Goal: Information Seeking & Learning: Learn about a topic

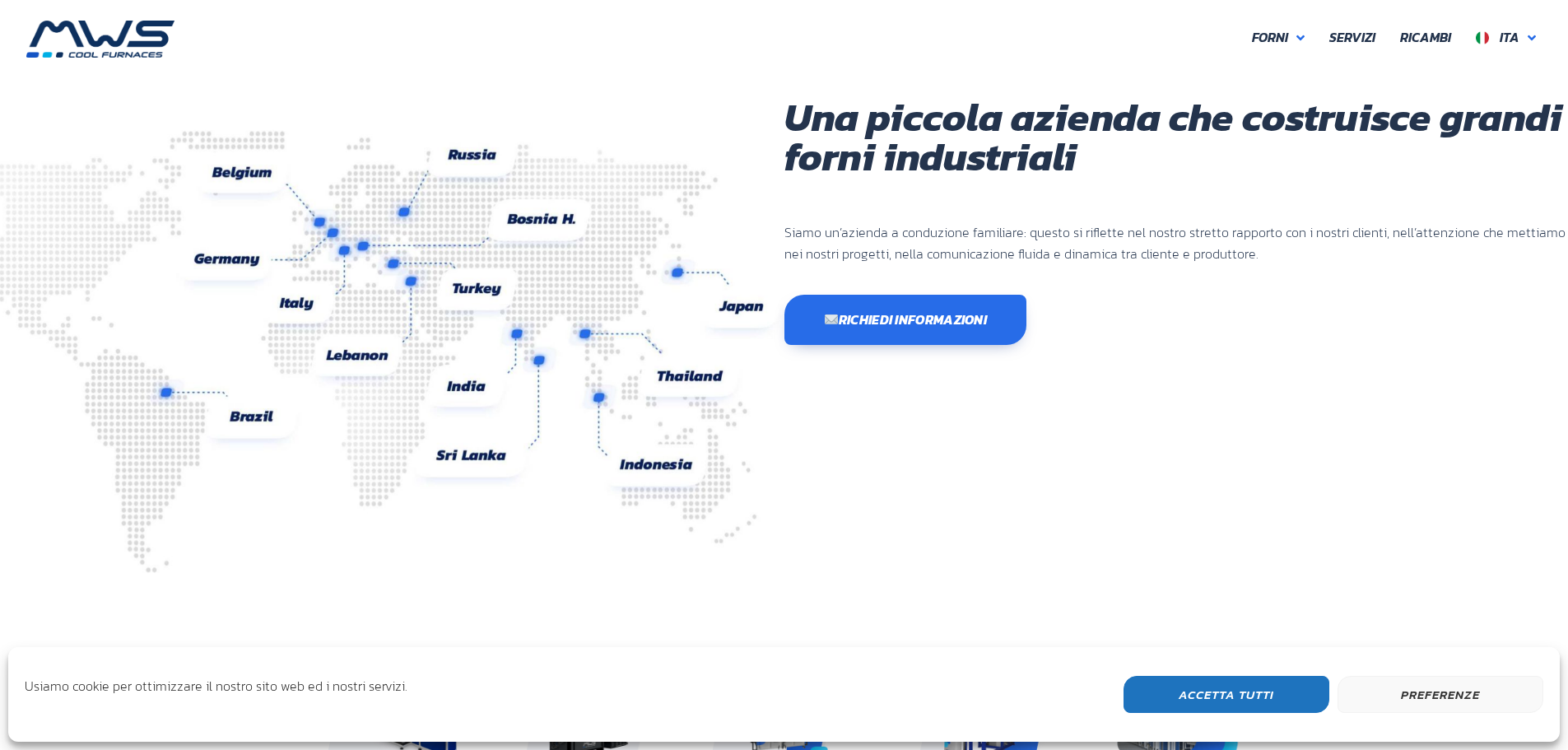
scroll to position [438, 988]
click at [1516, 36] on span "Ita" at bounding box center [1510, 37] width 20 height 20
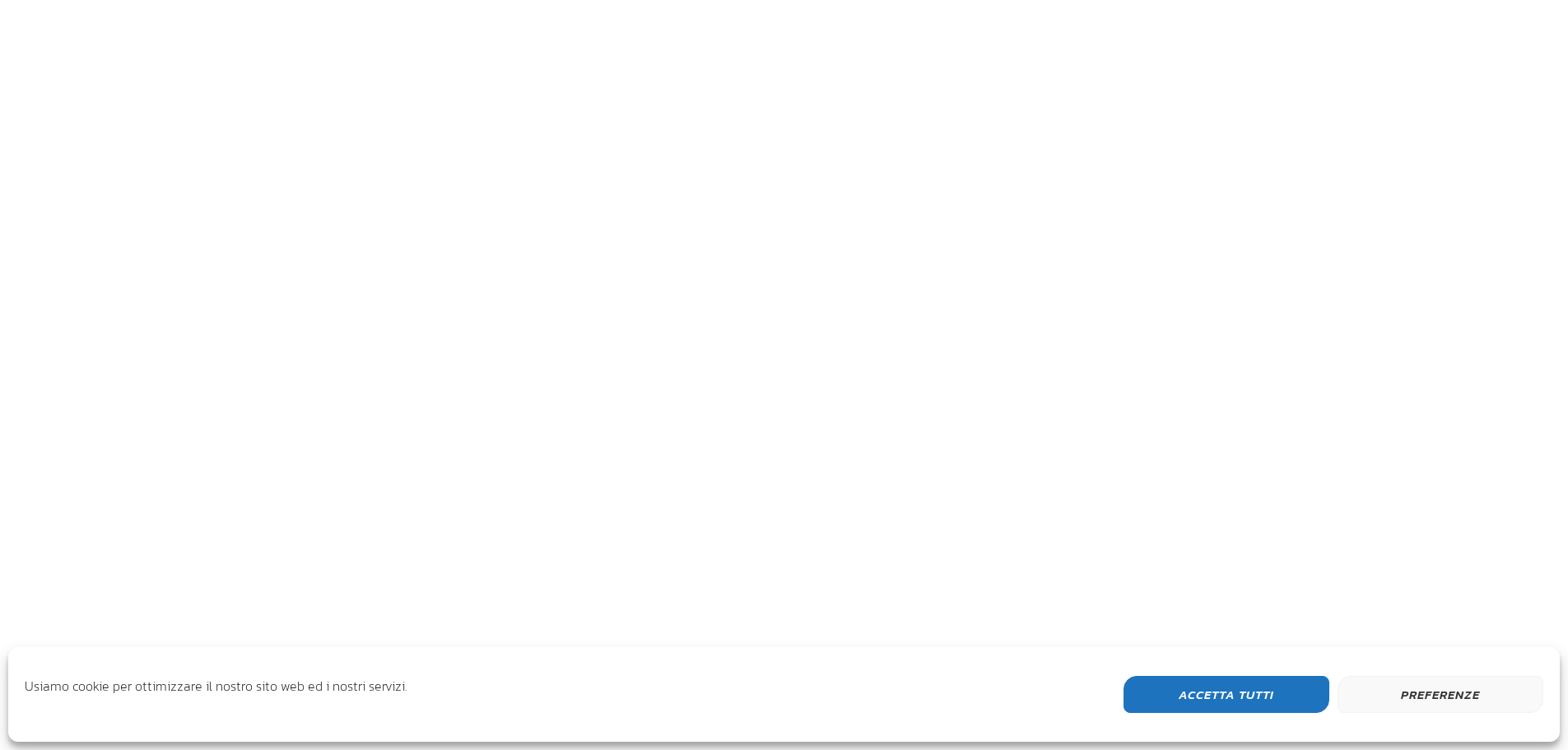
scroll to position [438, 988]
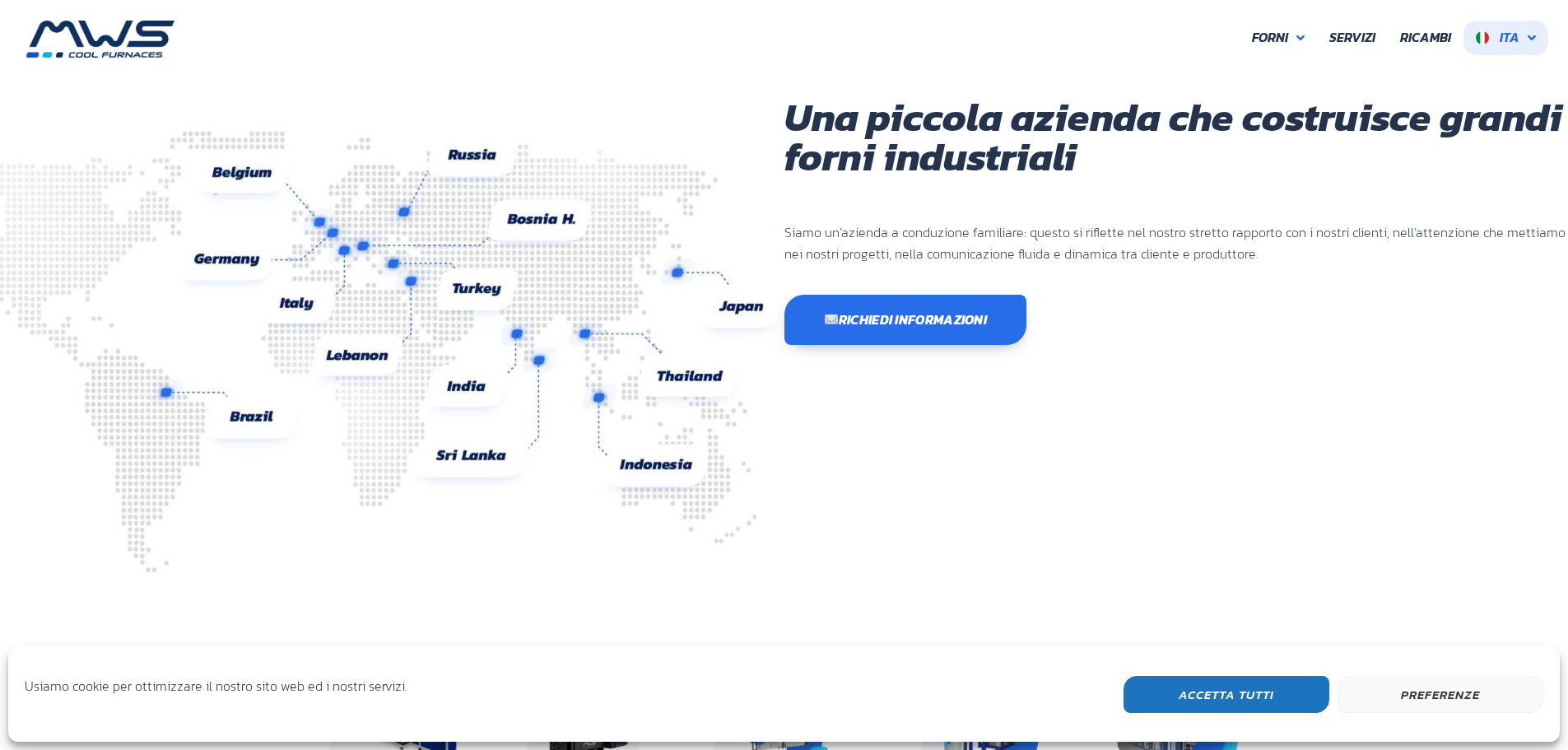
click at [1517, 33] on span "Ita" at bounding box center [1510, 37] width 20 height 20
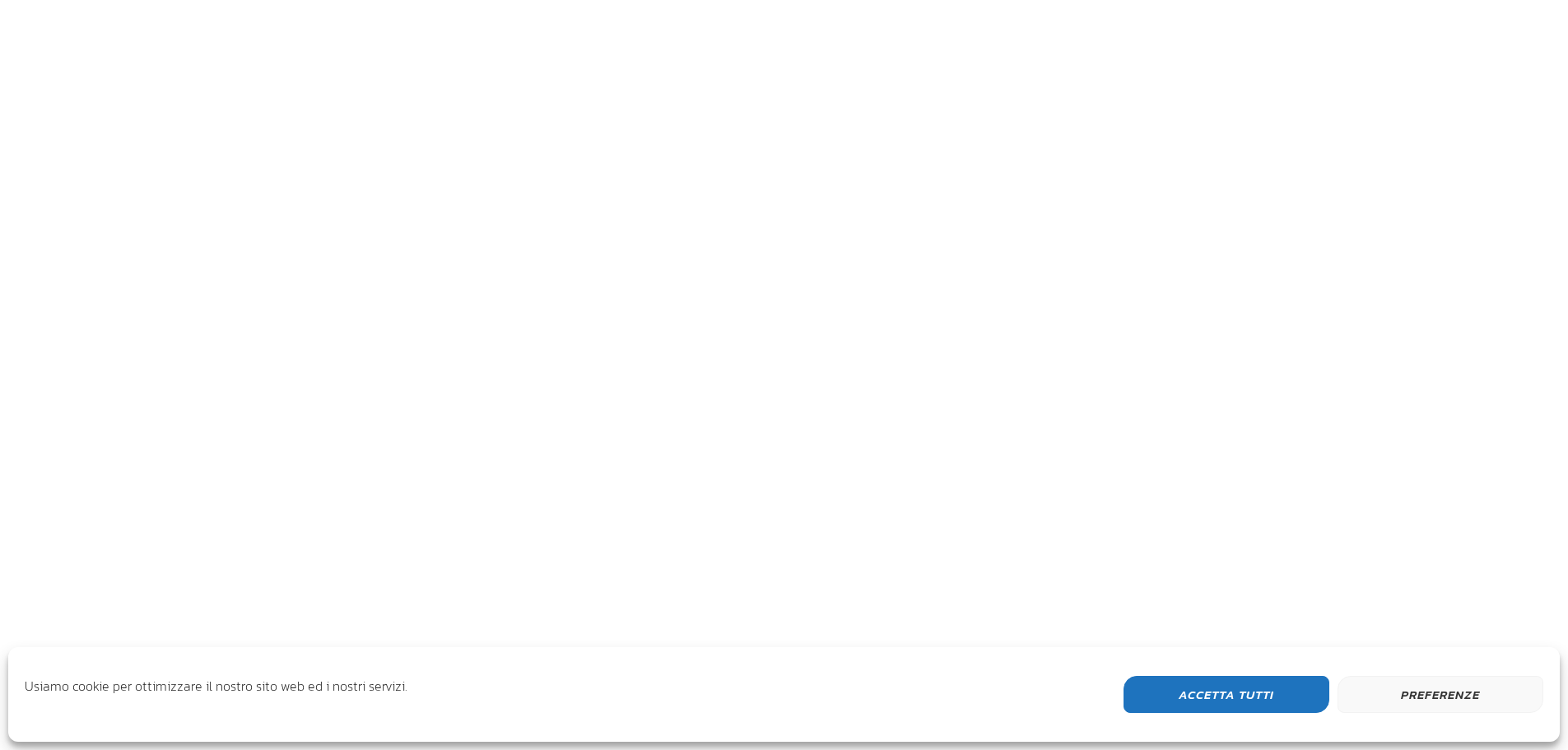
scroll to position [438, 988]
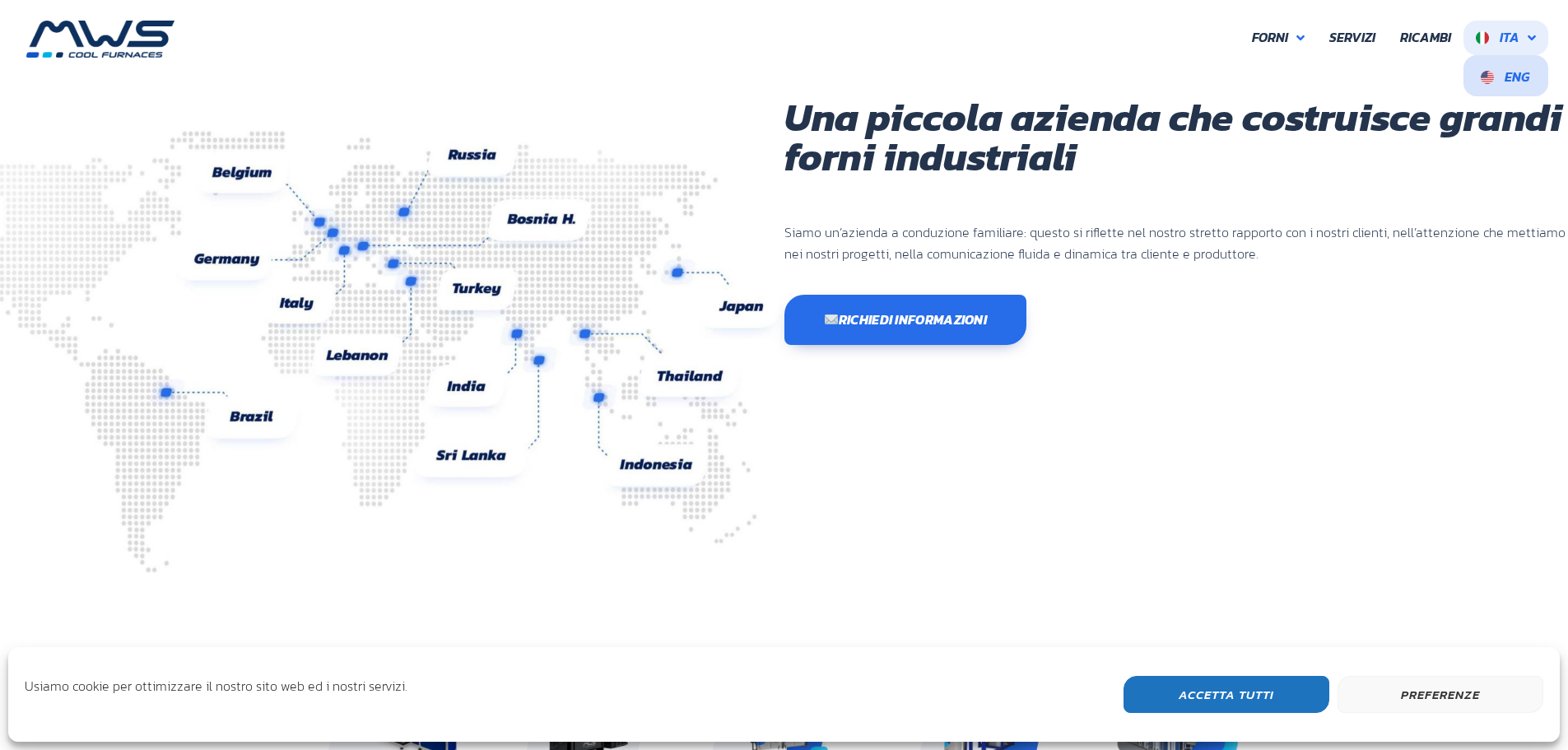
click at [1525, 71] on span "Eng" at bounding box center [1517, 77] width 25 height 20
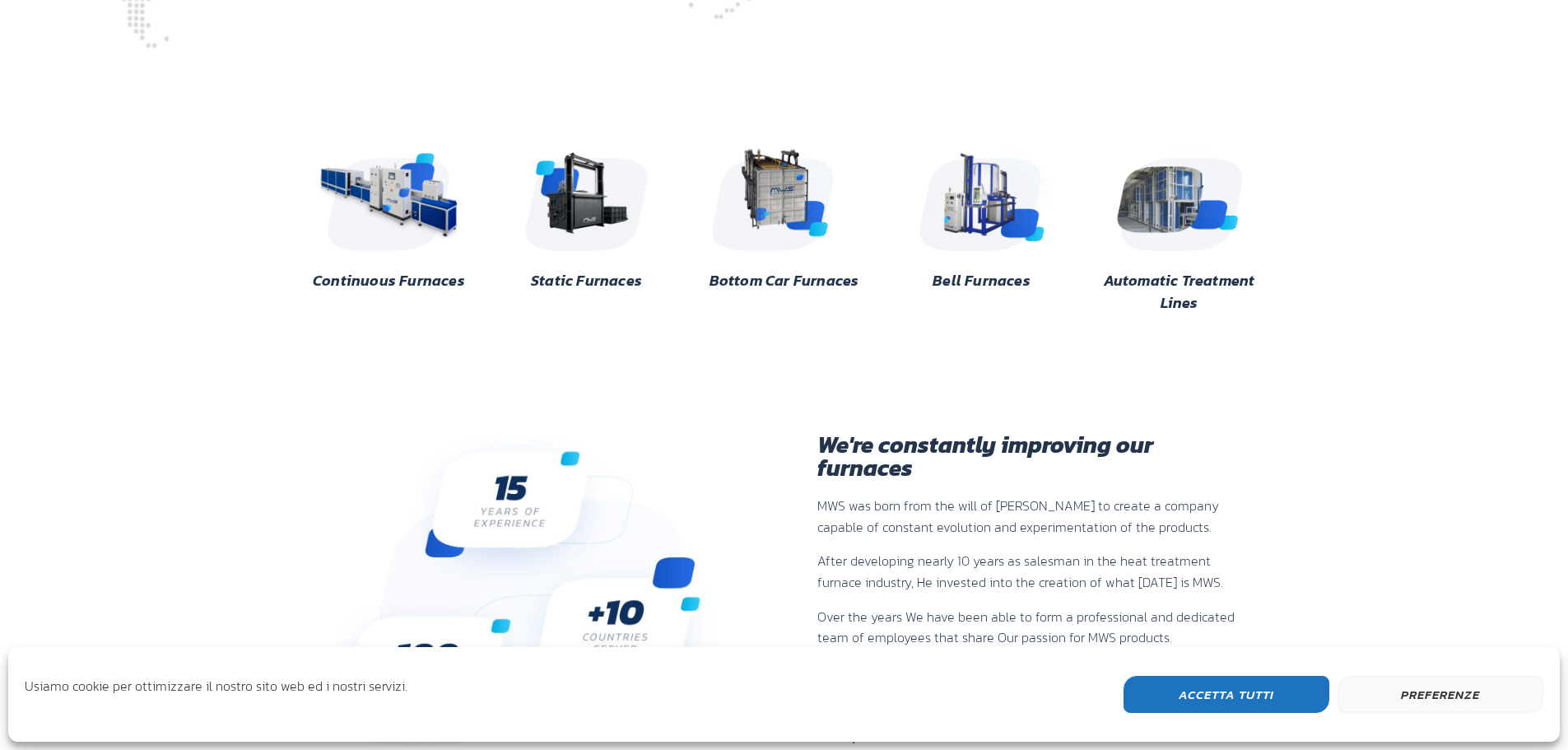
scroll to position [465, 0]
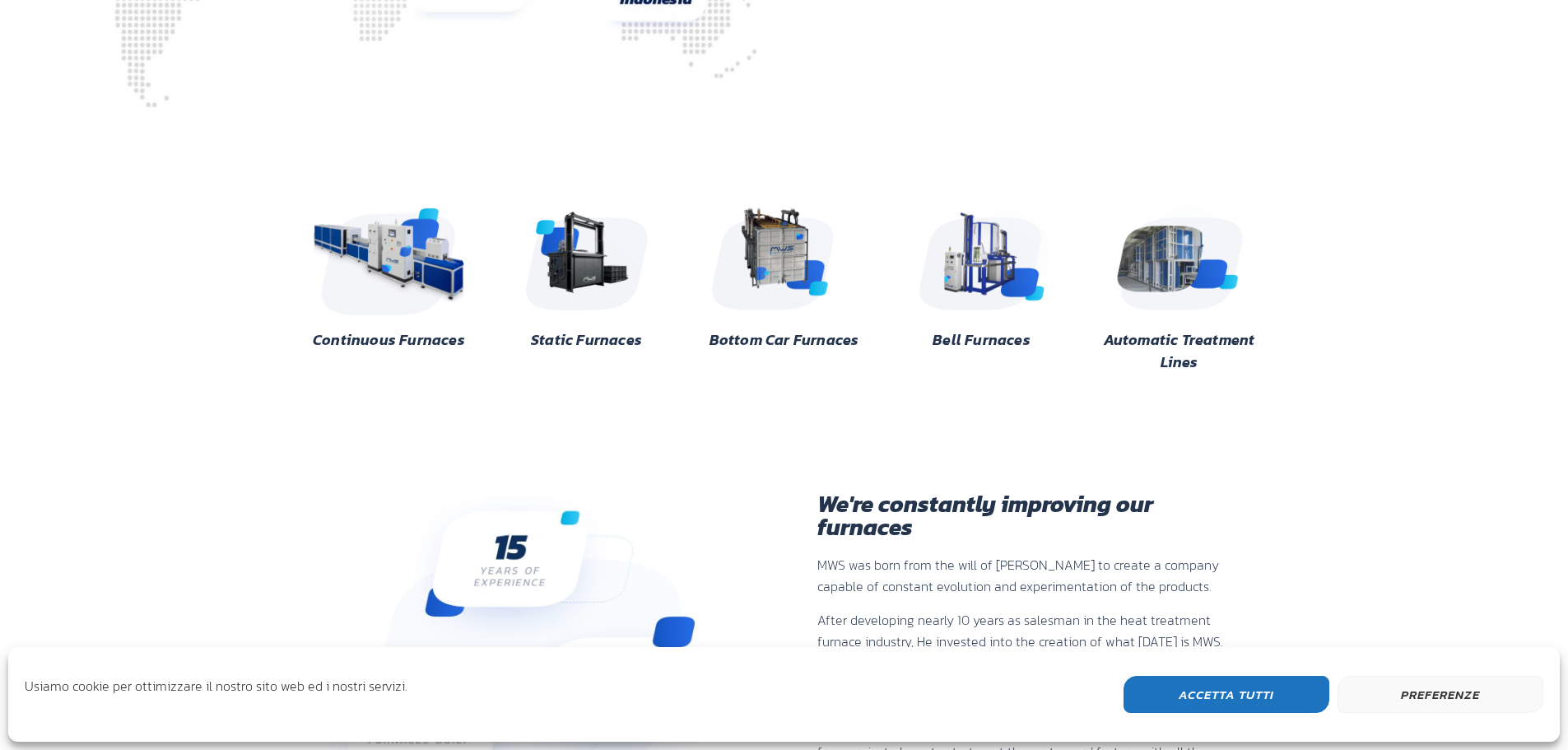
click at [394, 246] on img at bounding box center [389, 255] width 160 height 120
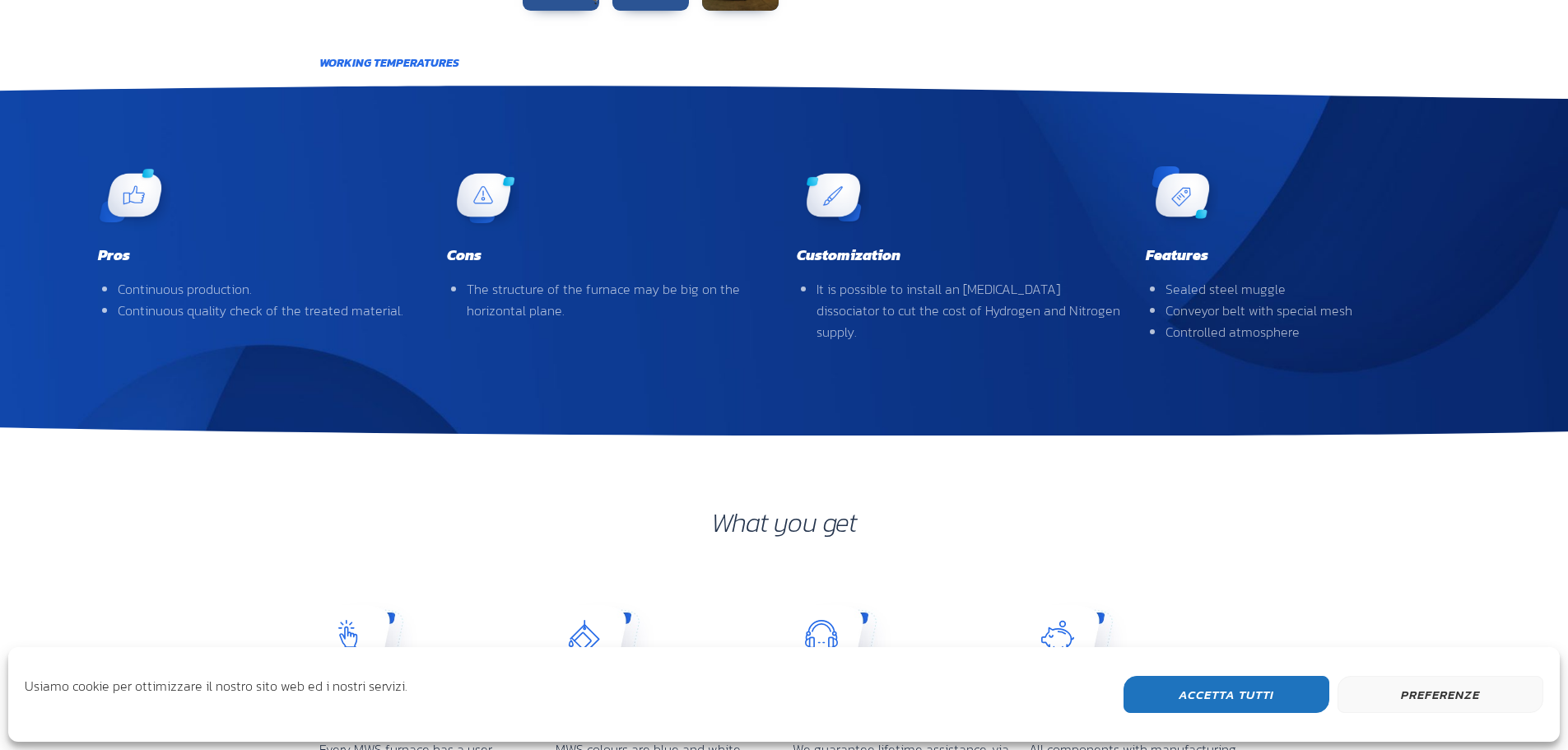
scroll to position [1216, 0]
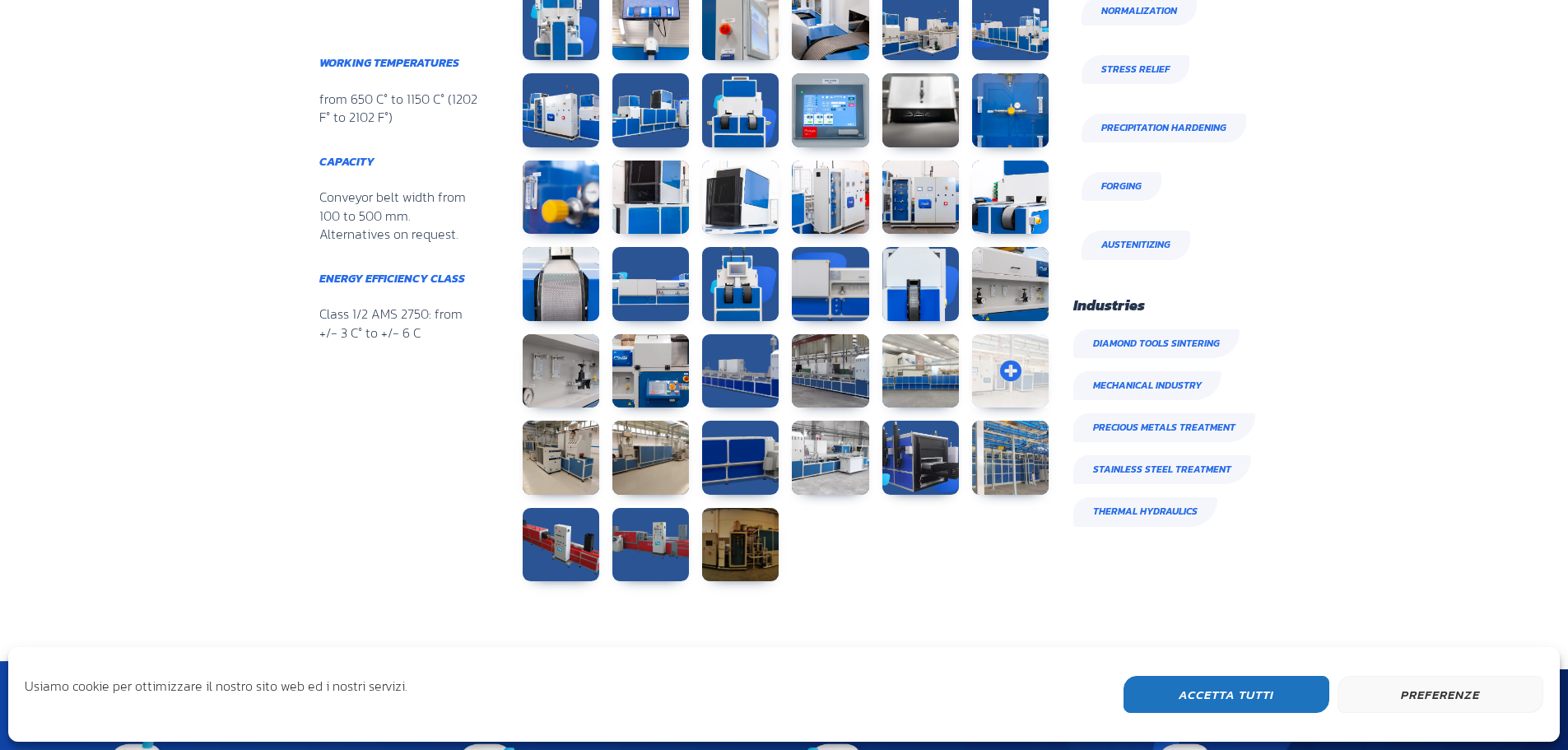
drag, startPoint x: 396, startPoint y: 245, endPoint x: 1039, endPoint y: 329, distance: 648.5
click at [1039, 334] on link at bounding box center [1011, 371] width 77 height 74
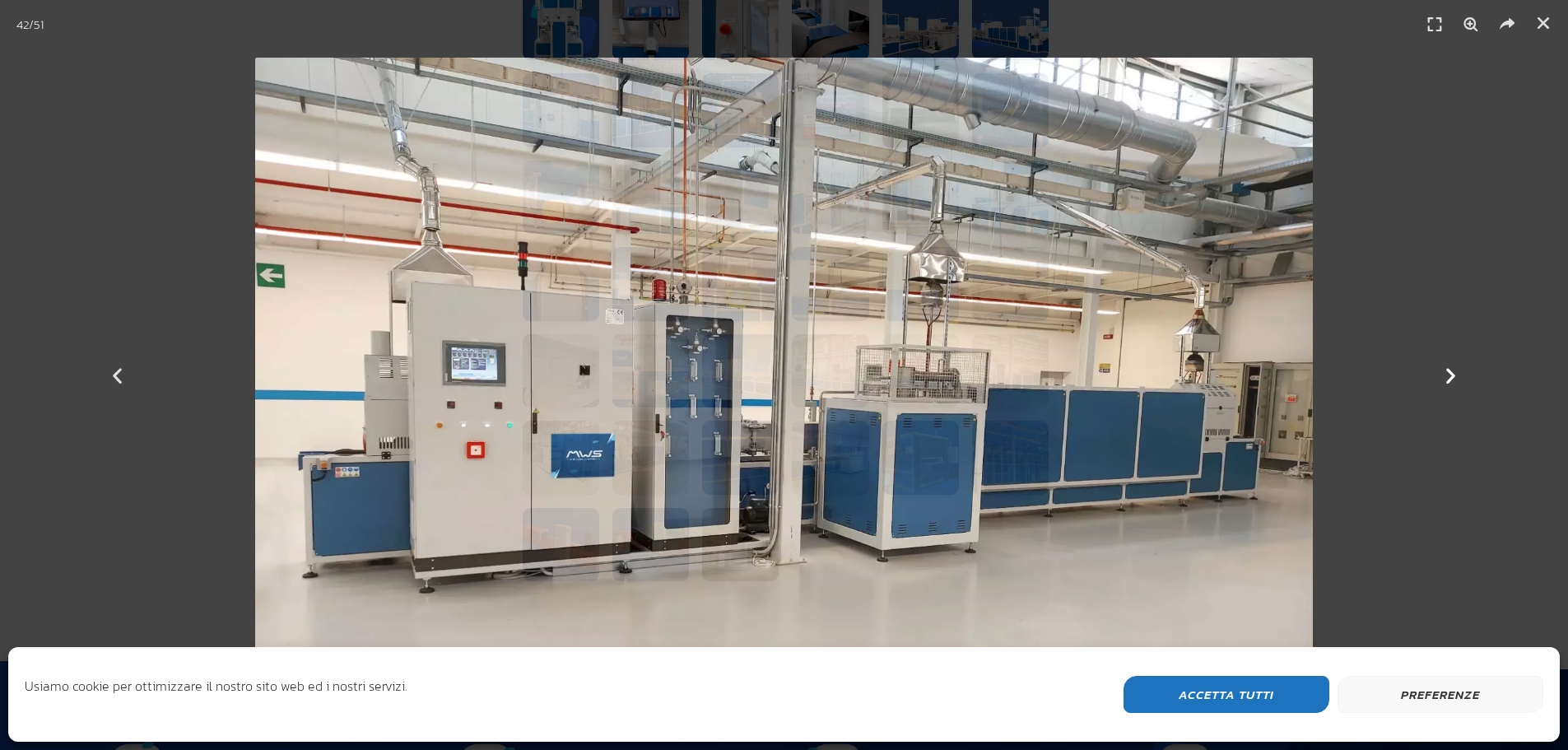
scroll to position [0, 0]
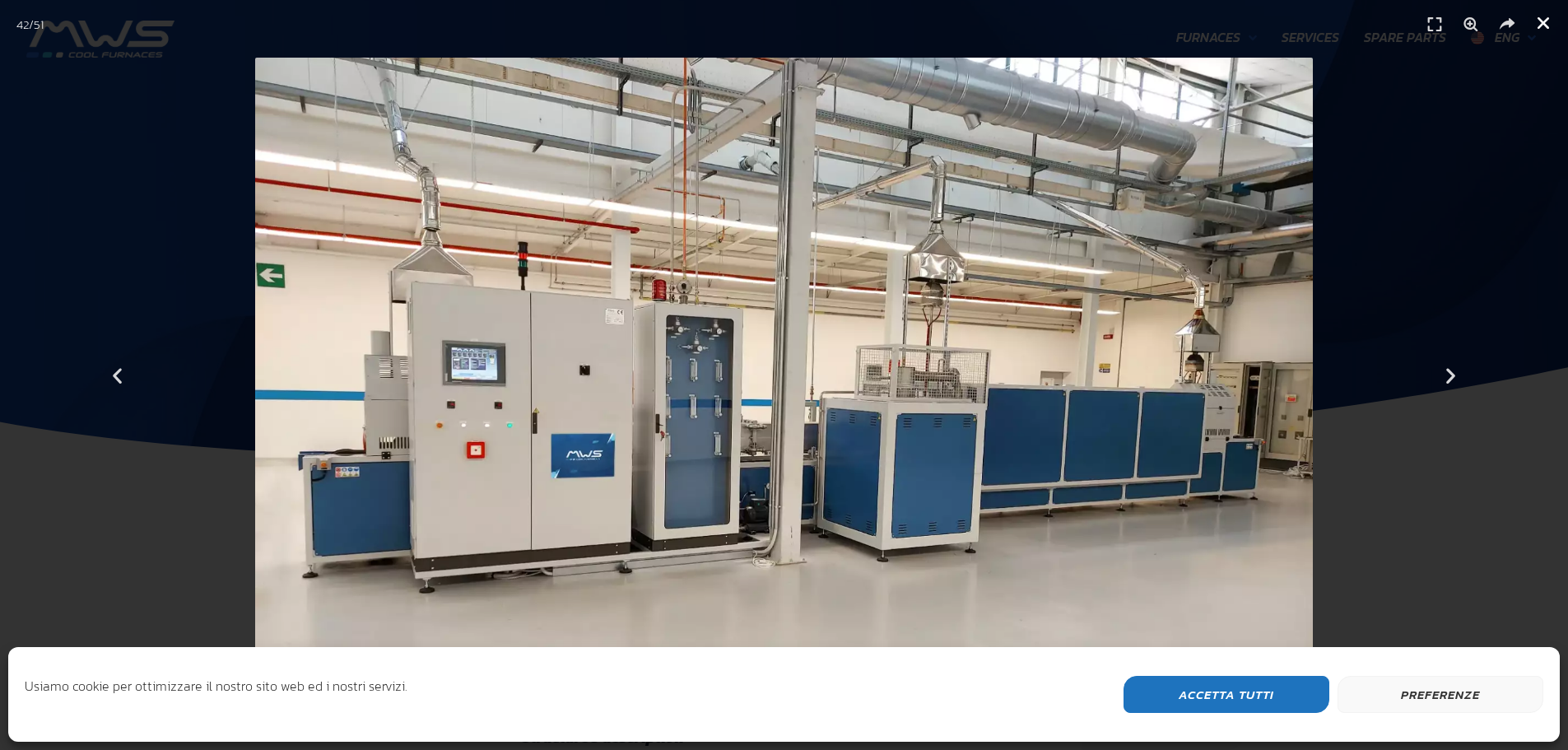
click at [1549, 20] on icon "Close (Esc)" at bounding box center [1543, 23] width 16 height 16
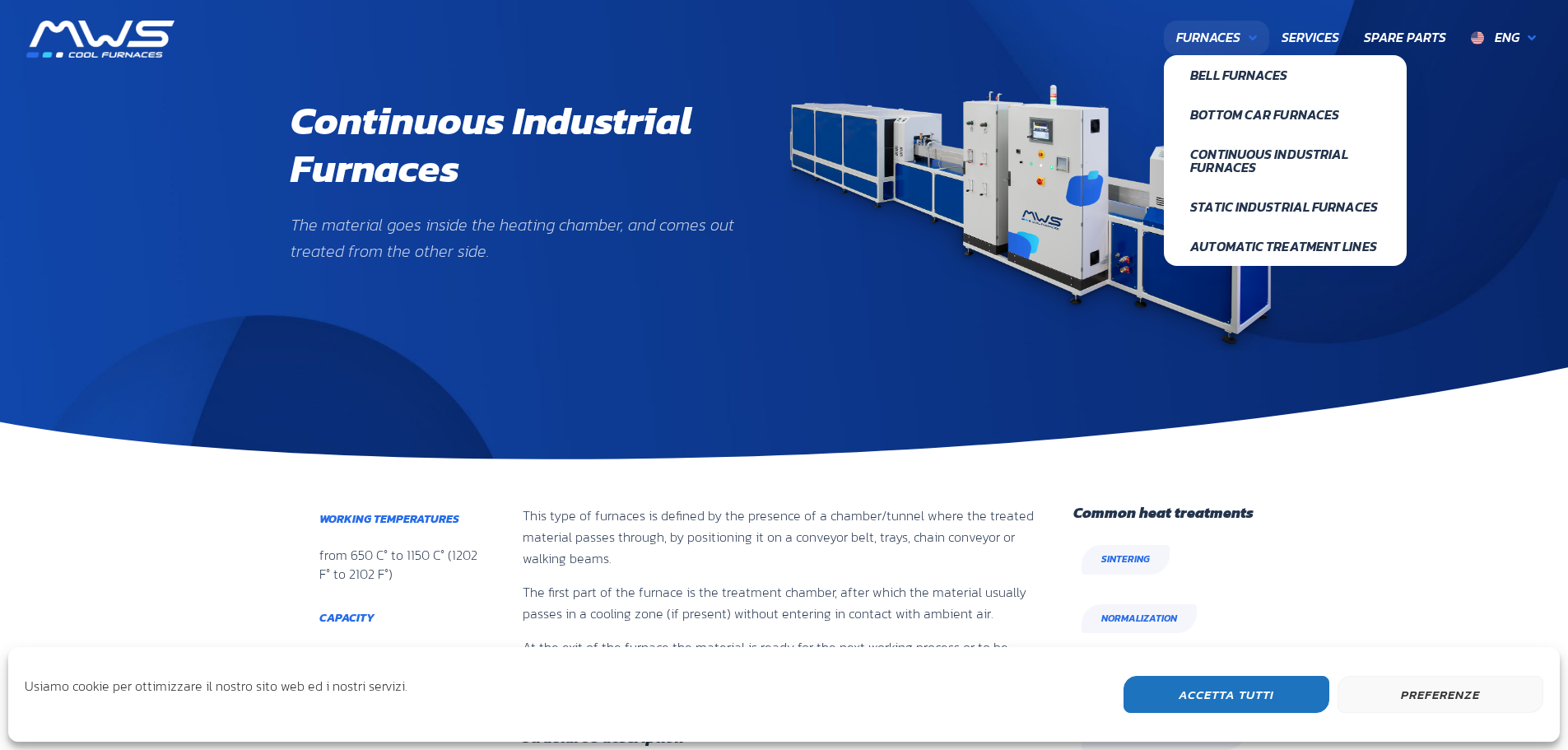
click at [1218, 36] on span "Furnaces" at bounding box center [1208, 38] width 64 height 21
click at [1217, 75] on span "Bell Furnaces" at bounding box center [1285, 75] width 189 height 13
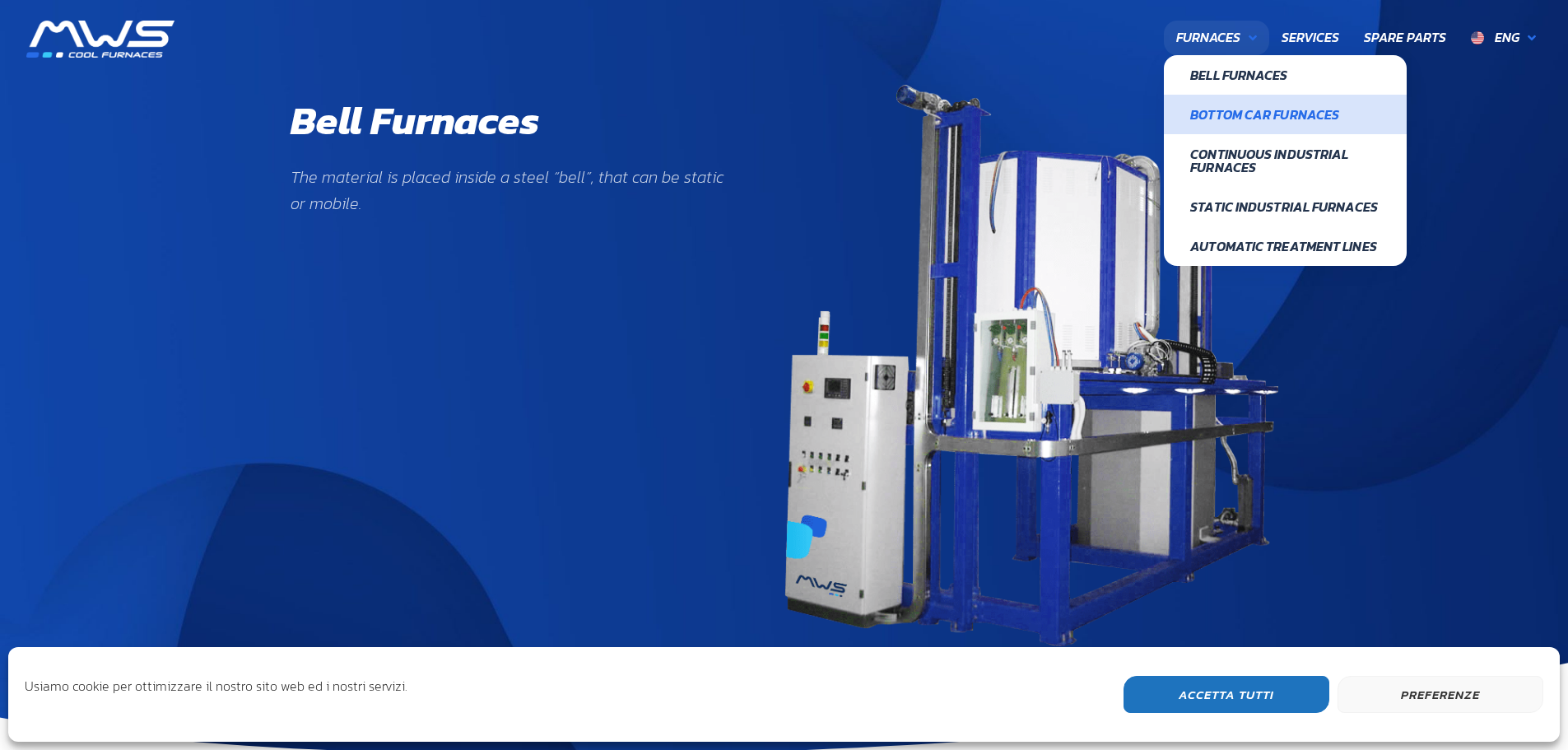
click at [1236, 111] on span "Bottom Car furnaces" at bounding box center [1285, 114] width 189 height 13
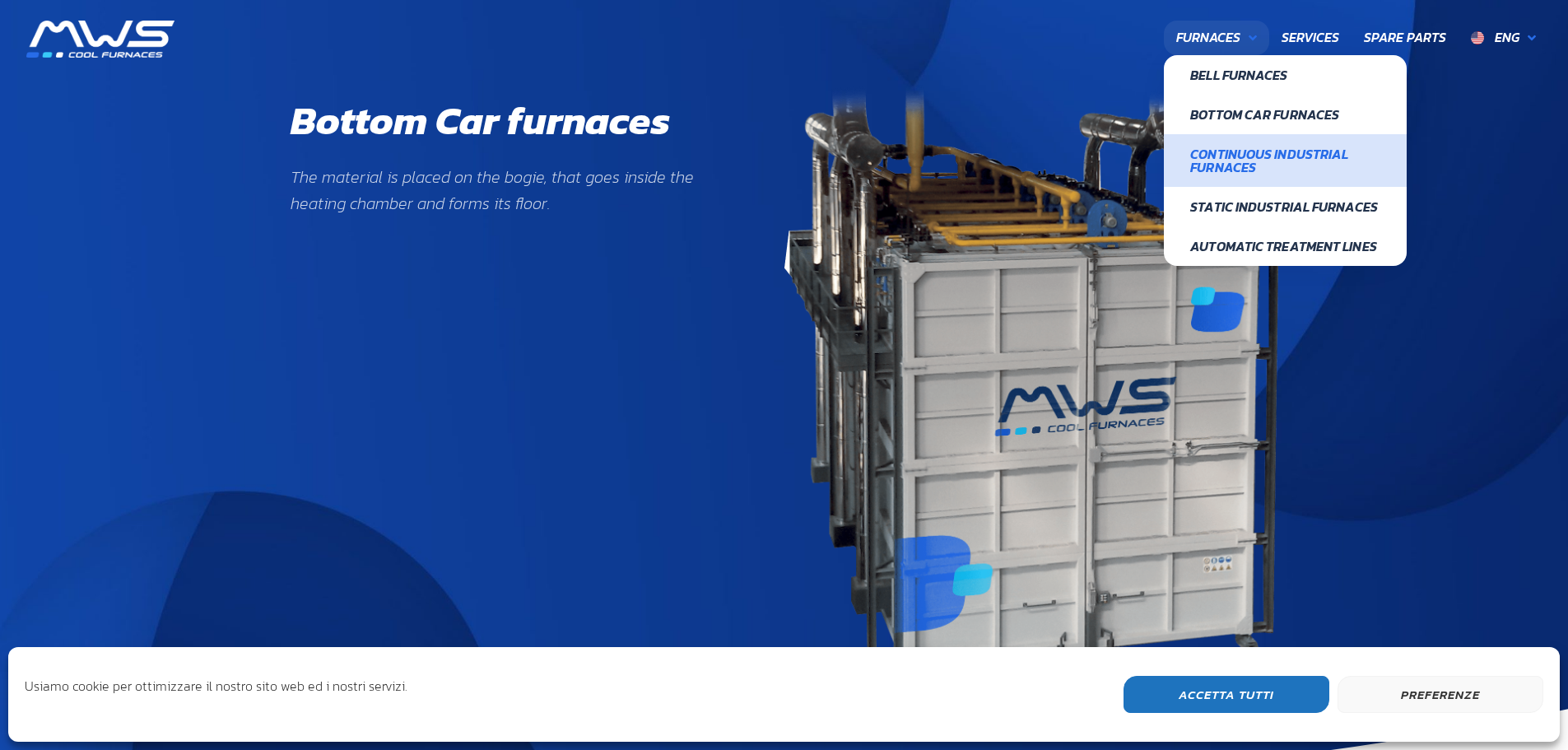
click at [1225, 154] on span "Continuous Industrial Furnaces" at bounding box center [1285, 160] width 189 height 26
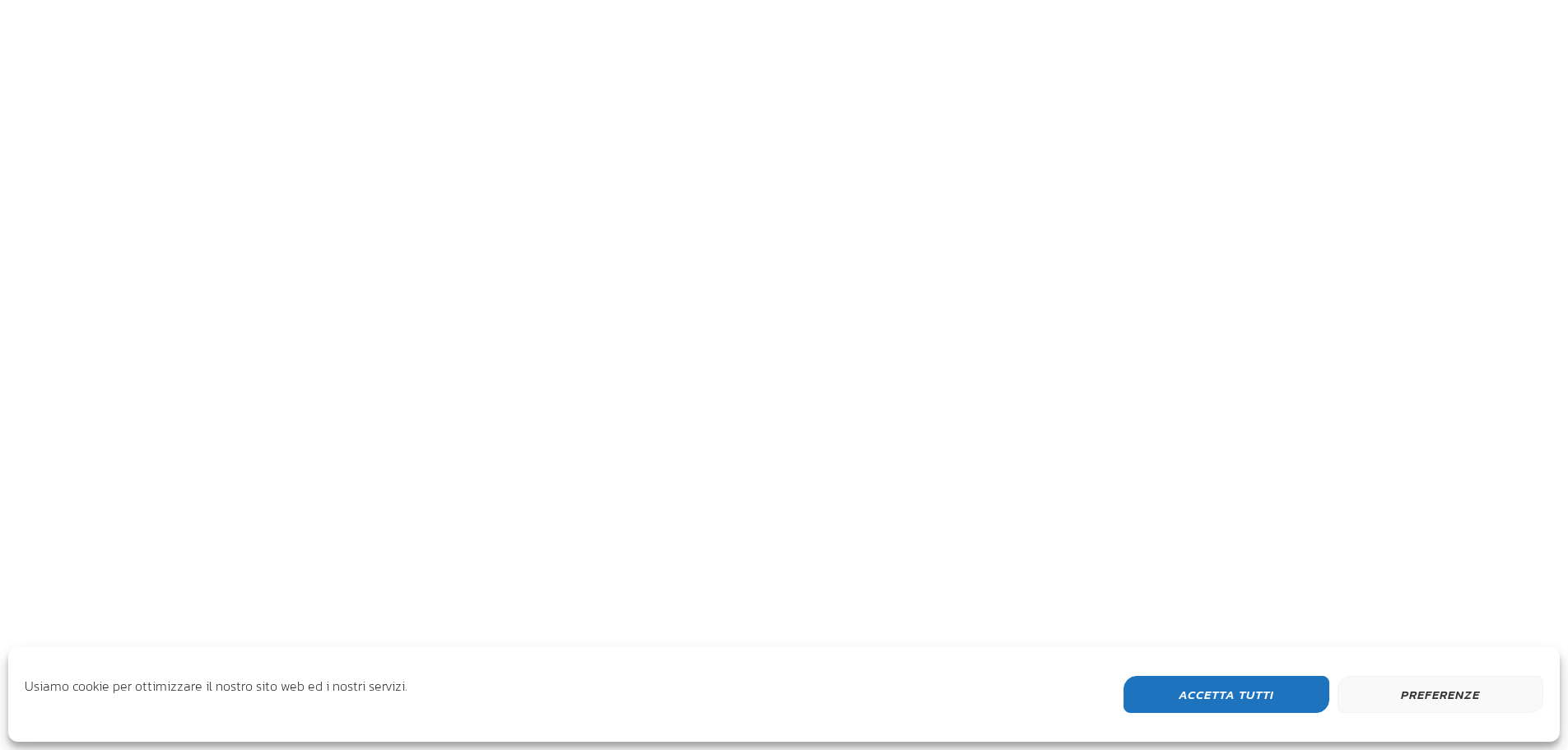
scroll to position [1266, 963]
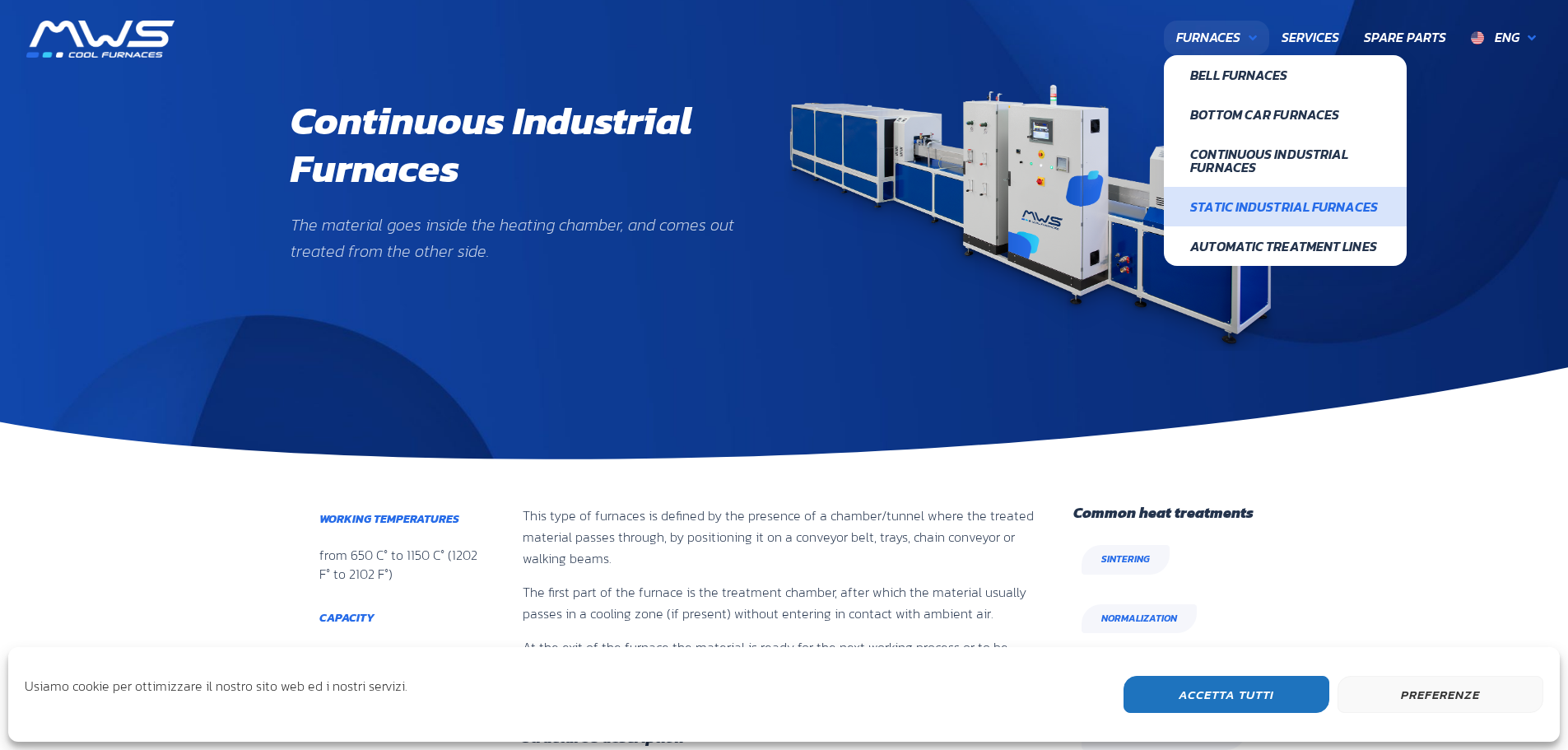
click at [1239, 202] on span "Static Industrial furnaces" at bounding box center [1285, 206] width 189 height 13
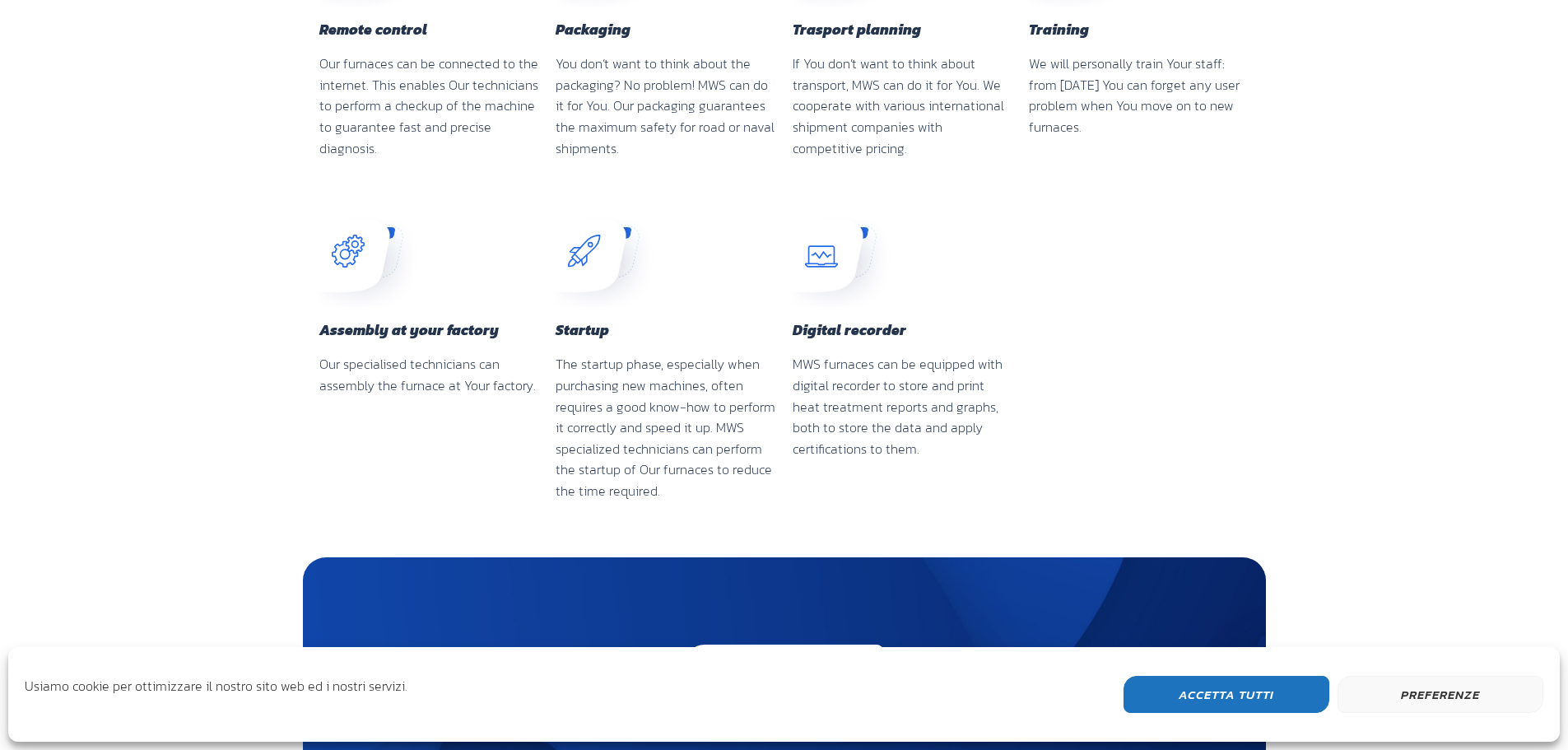
scroll to position [3822, 0]
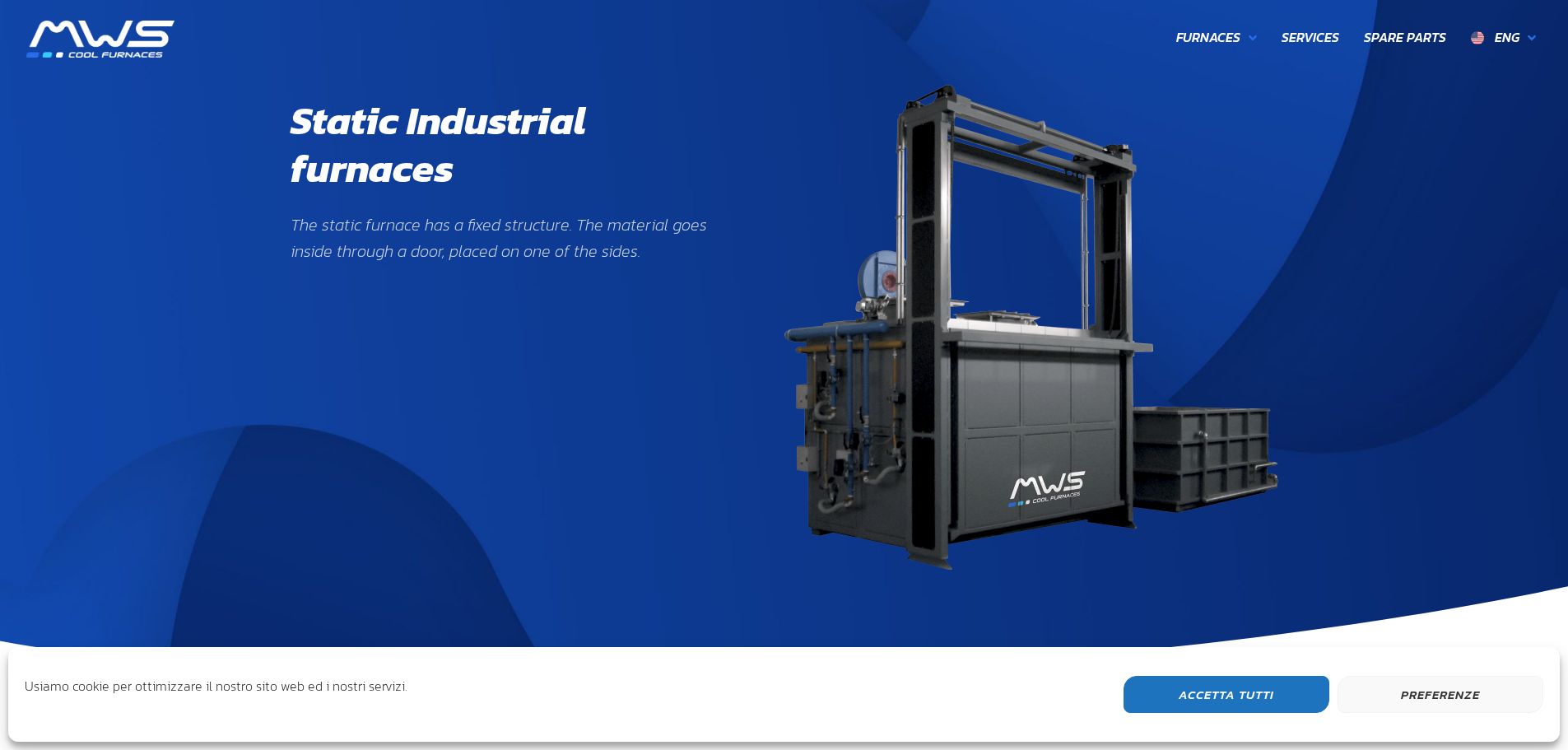
scroll to position [547, 200]
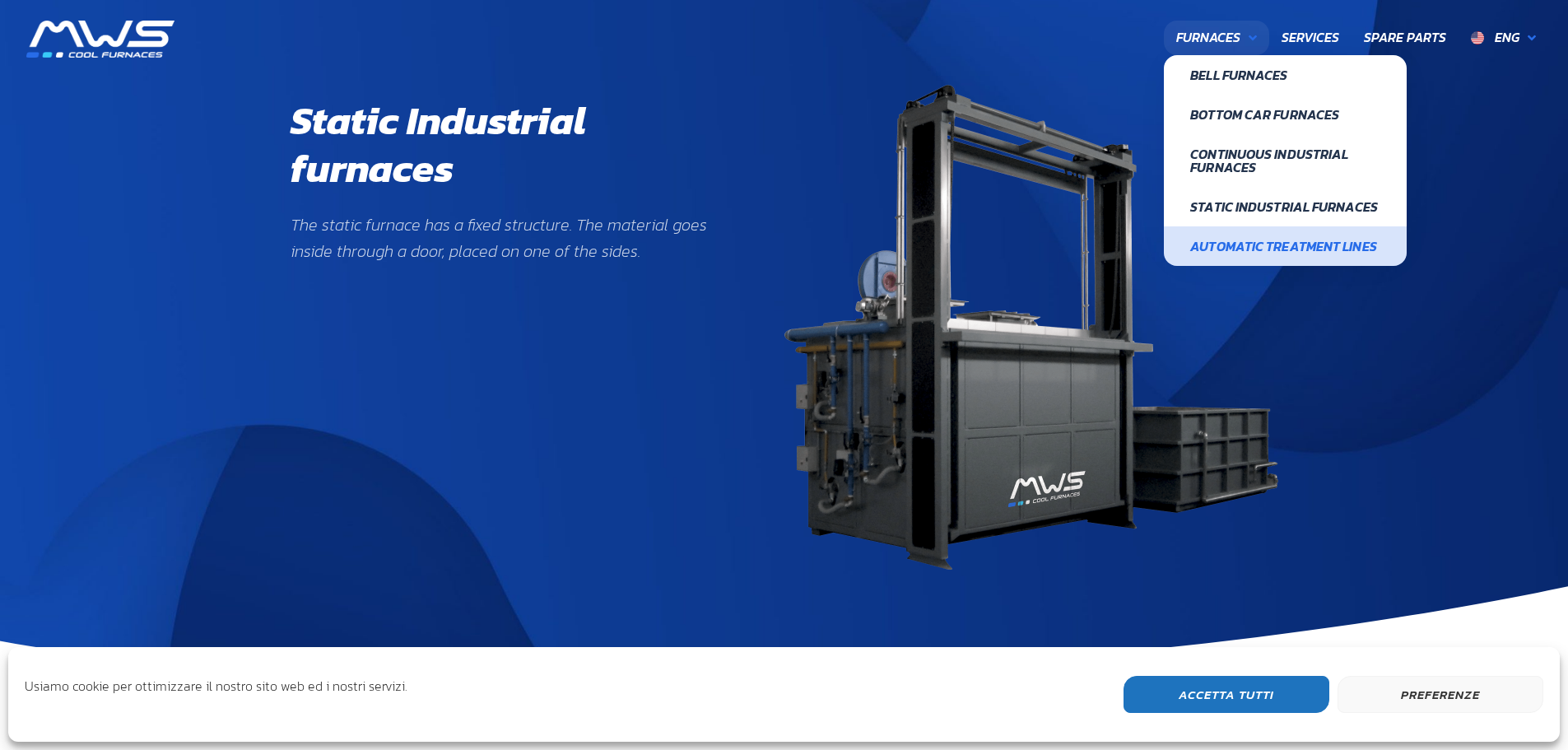
click at [1230, 242] on span "Automatic treatment lines" at bounding box center [1285, 246] width 189 height 13
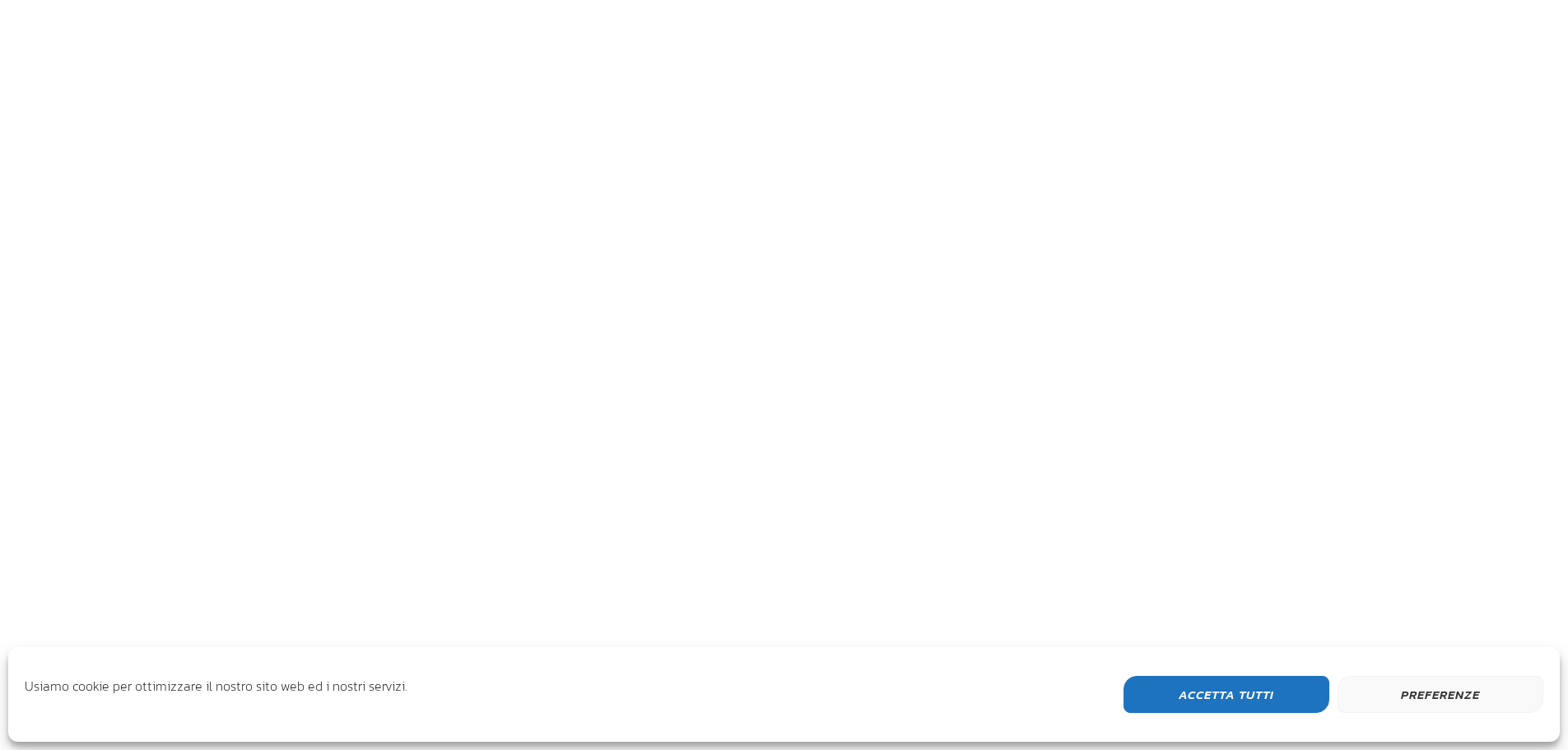
scroll to position [506, 963]
